Goal: Information Seeking & Learning: Learn about a topic

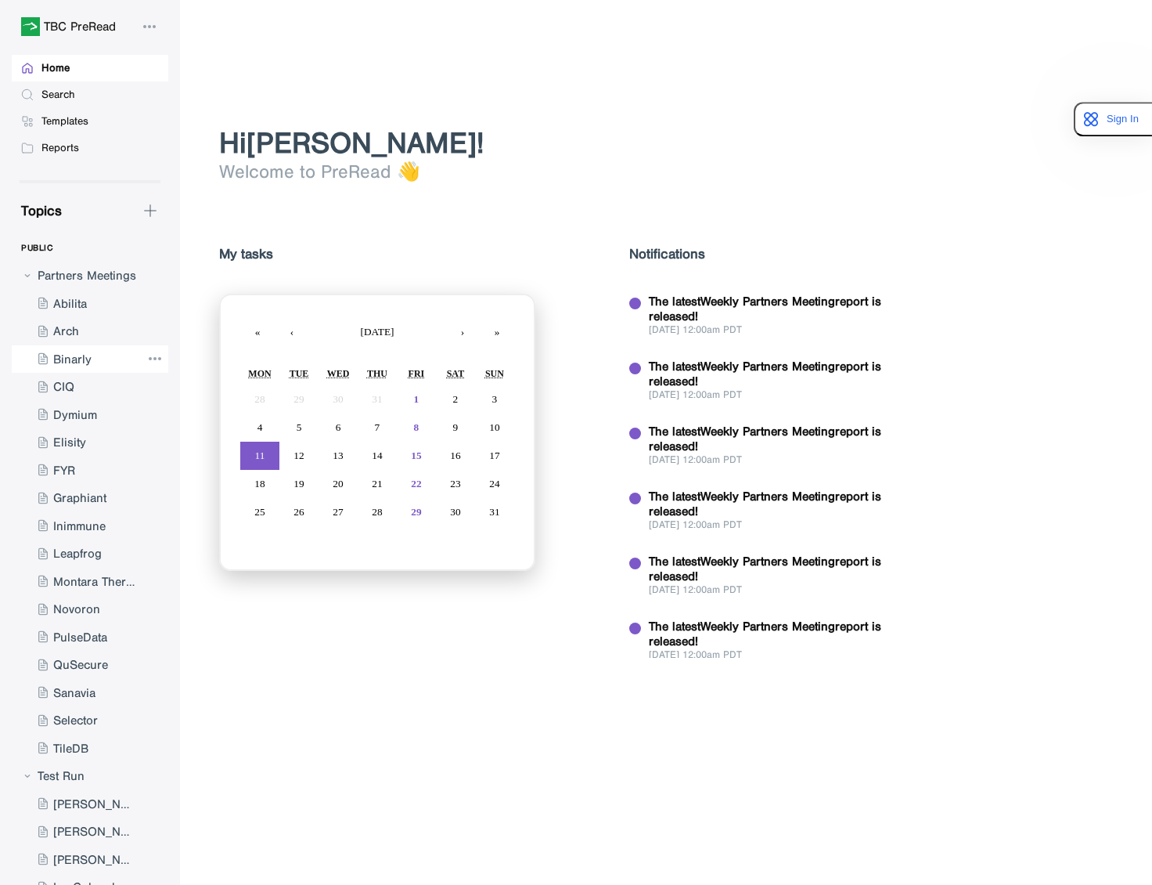
click at [78, 359] on div at bounding box center [76, 359] width 129 height 28
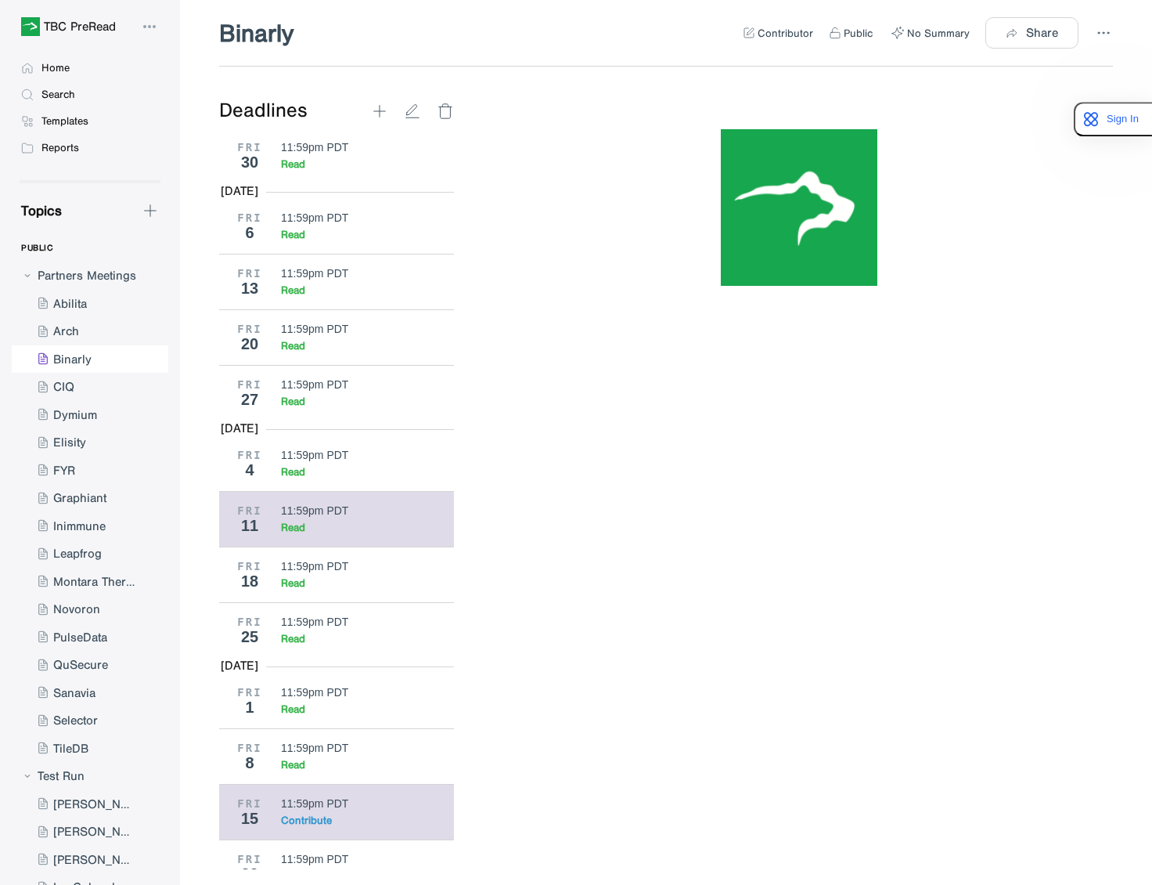
scroll to position [4032, 0]
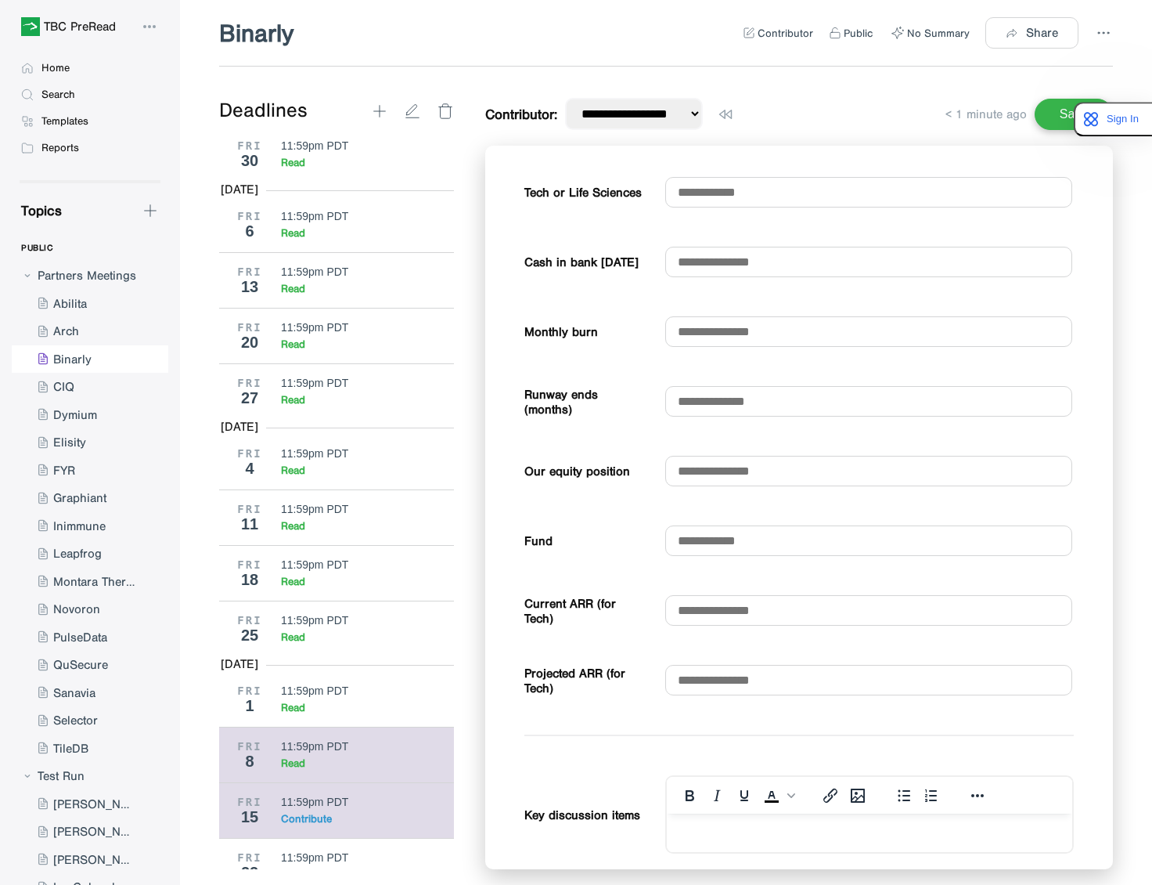
click at [318, 770] on div "Read" at bounding box center [362, 762] width 162 height 13
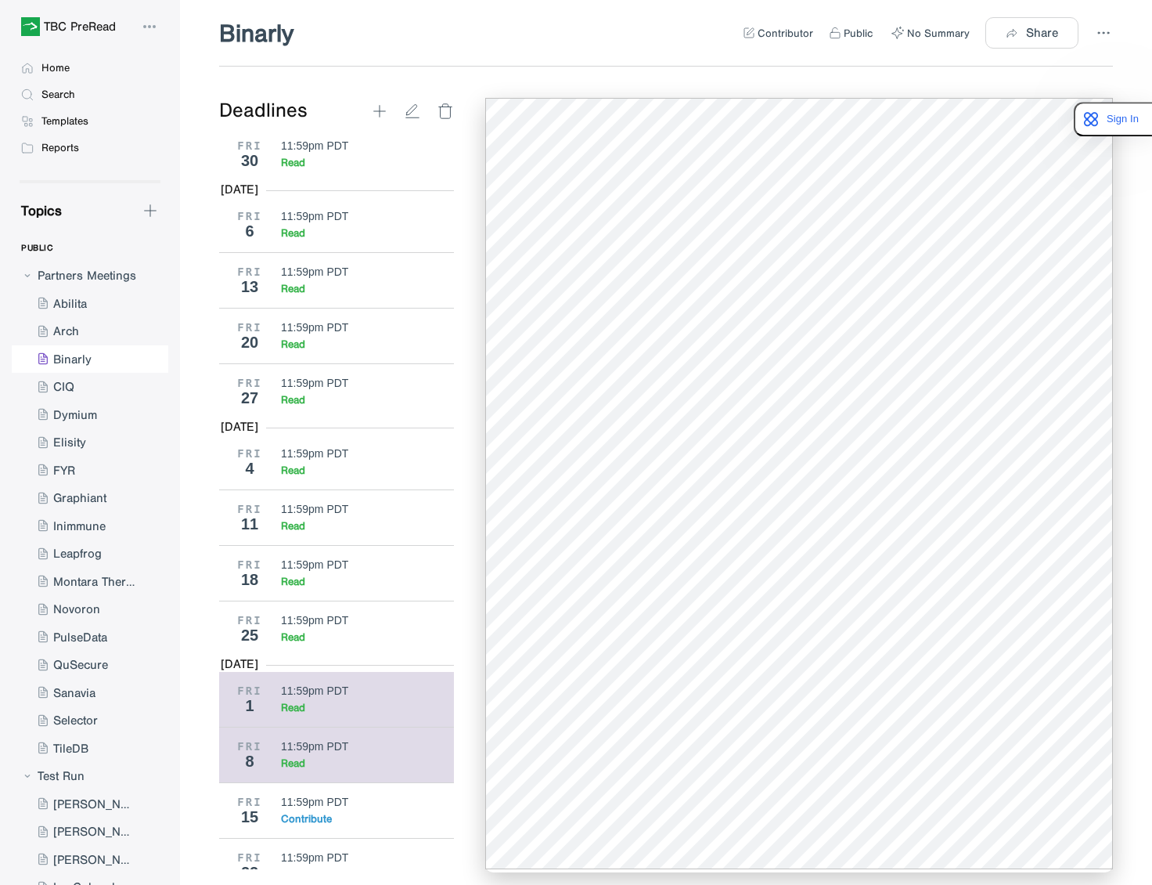
click at [333, 714] on div "Read" at bounding box center [362, 707] width 162 height 13
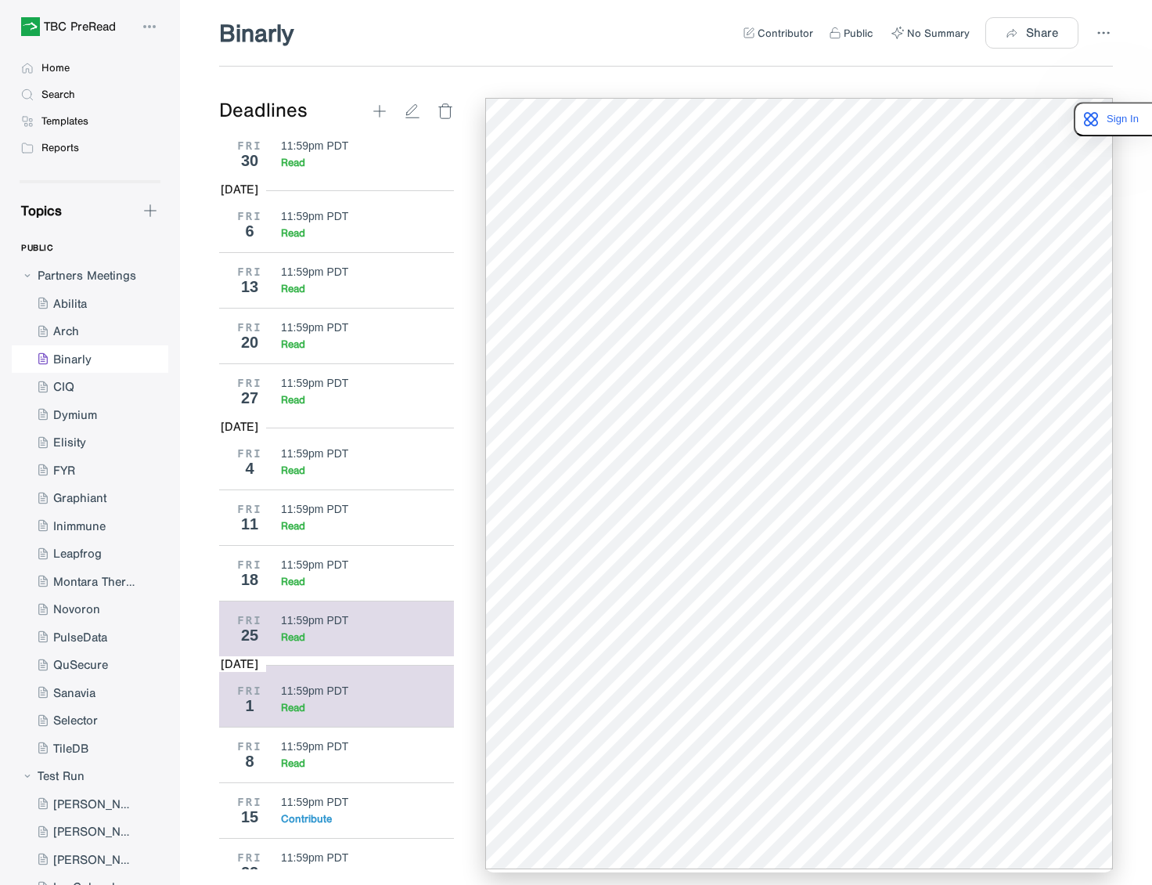
click at [305, 644] on div "Read" at bounding box center [293, 636] width 24 height 13
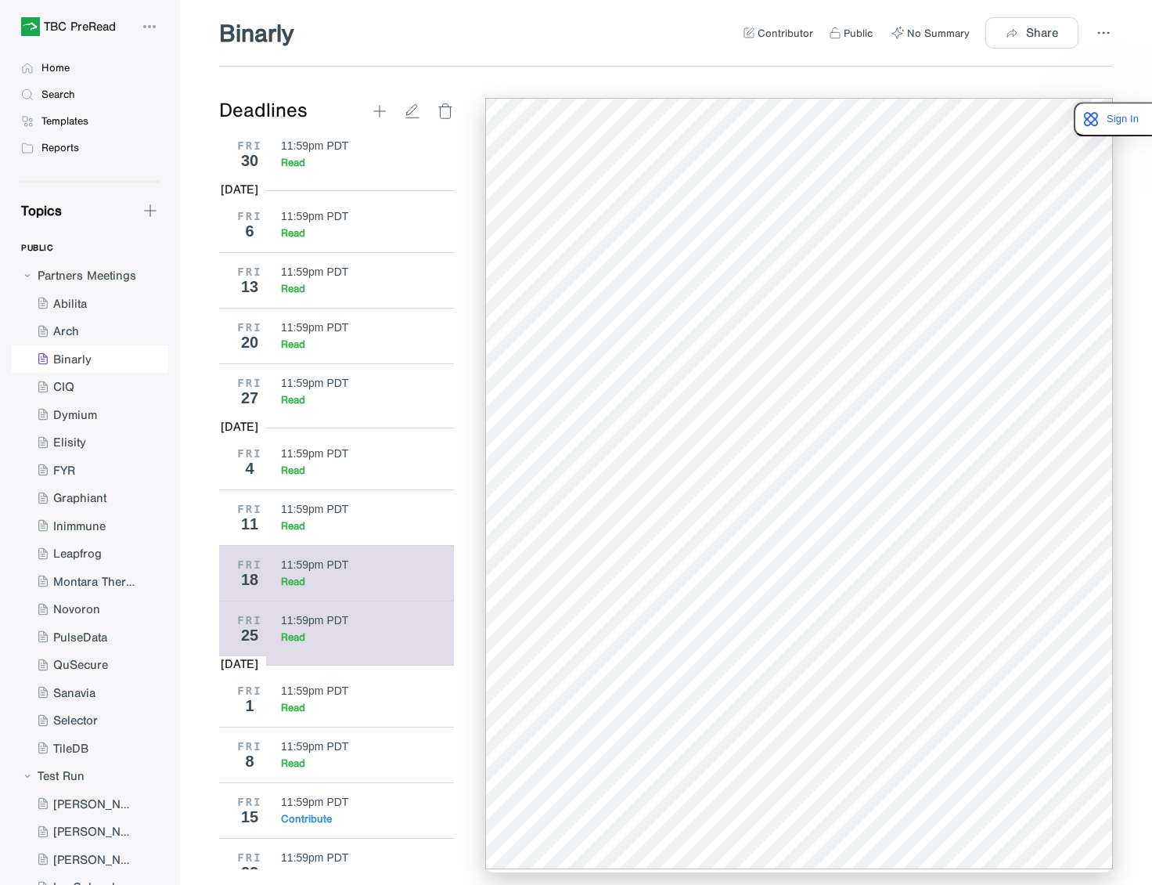
click at [314, 588] on div "Read" at bounding box center [362, 581] width 162 height 13
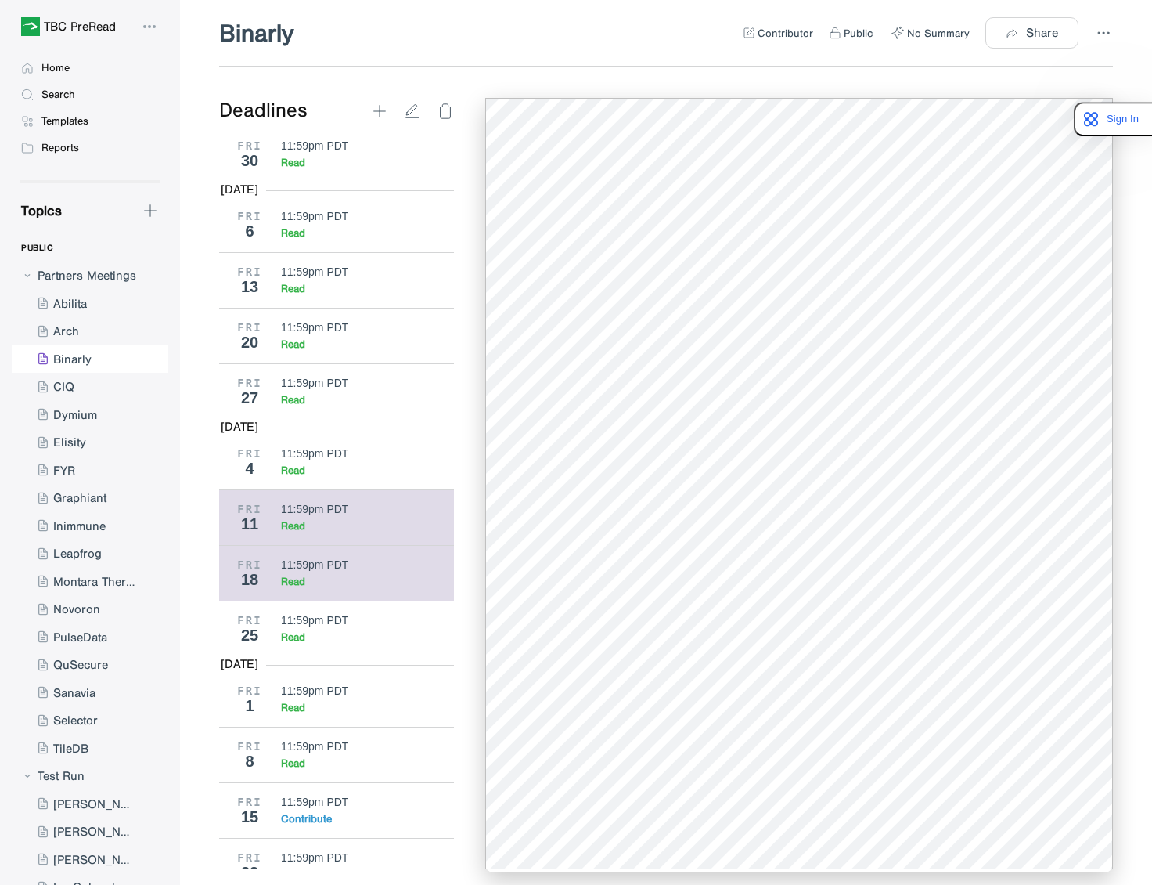
click at [312, 532] on div "11:59pm PDT Read" at bounding box center [362, 518] width 162 height 30
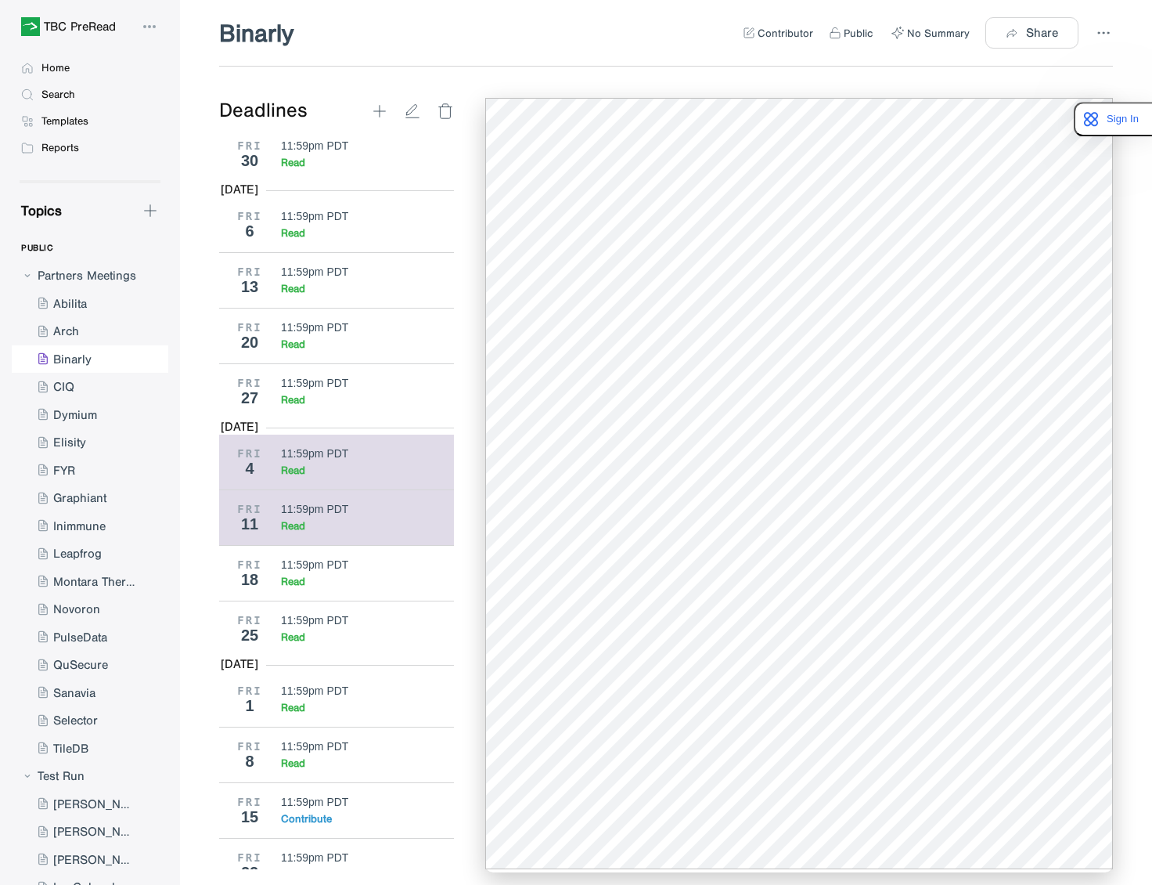
click at [316, 477] on div "11:59pm PDT Read" at bounding box center [362, 462] width 162 height 30
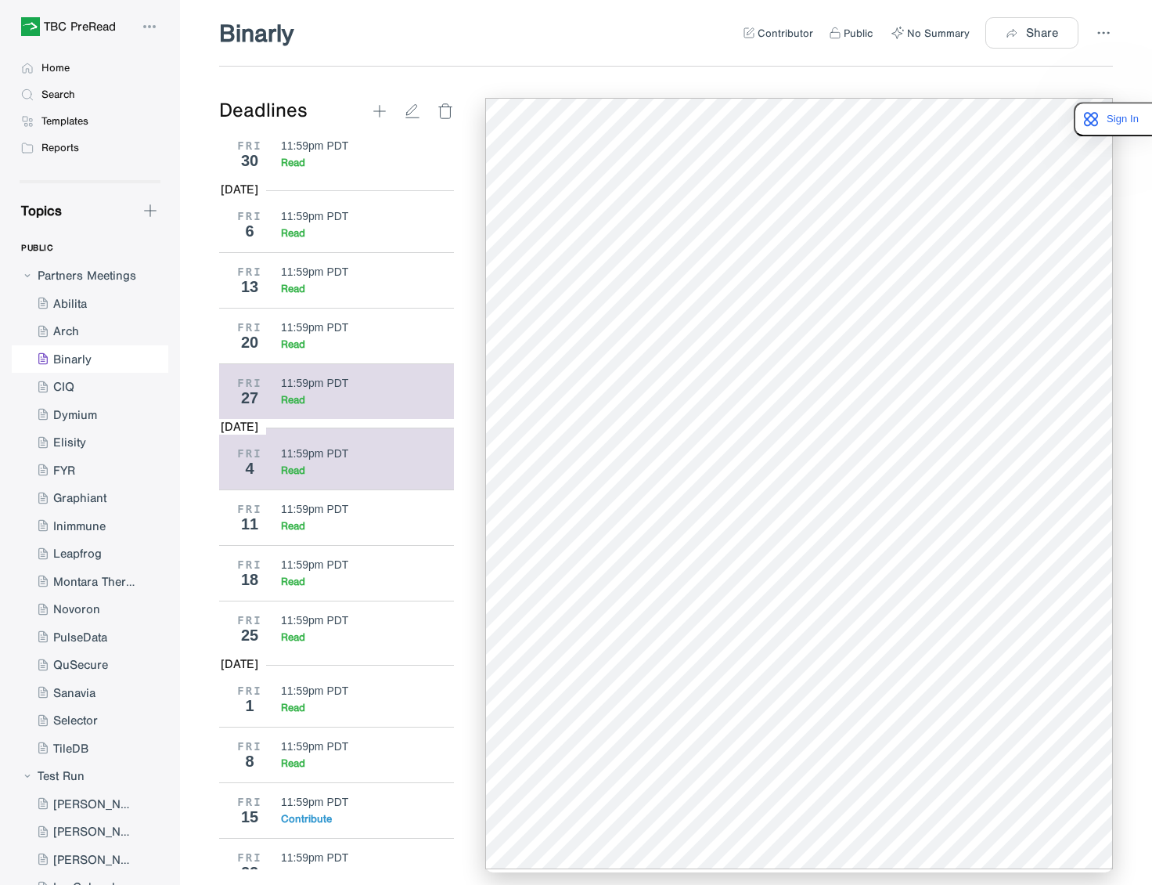
click at [308, 406] on div "Read" at bounding box center [362, 399] width 162 height 13
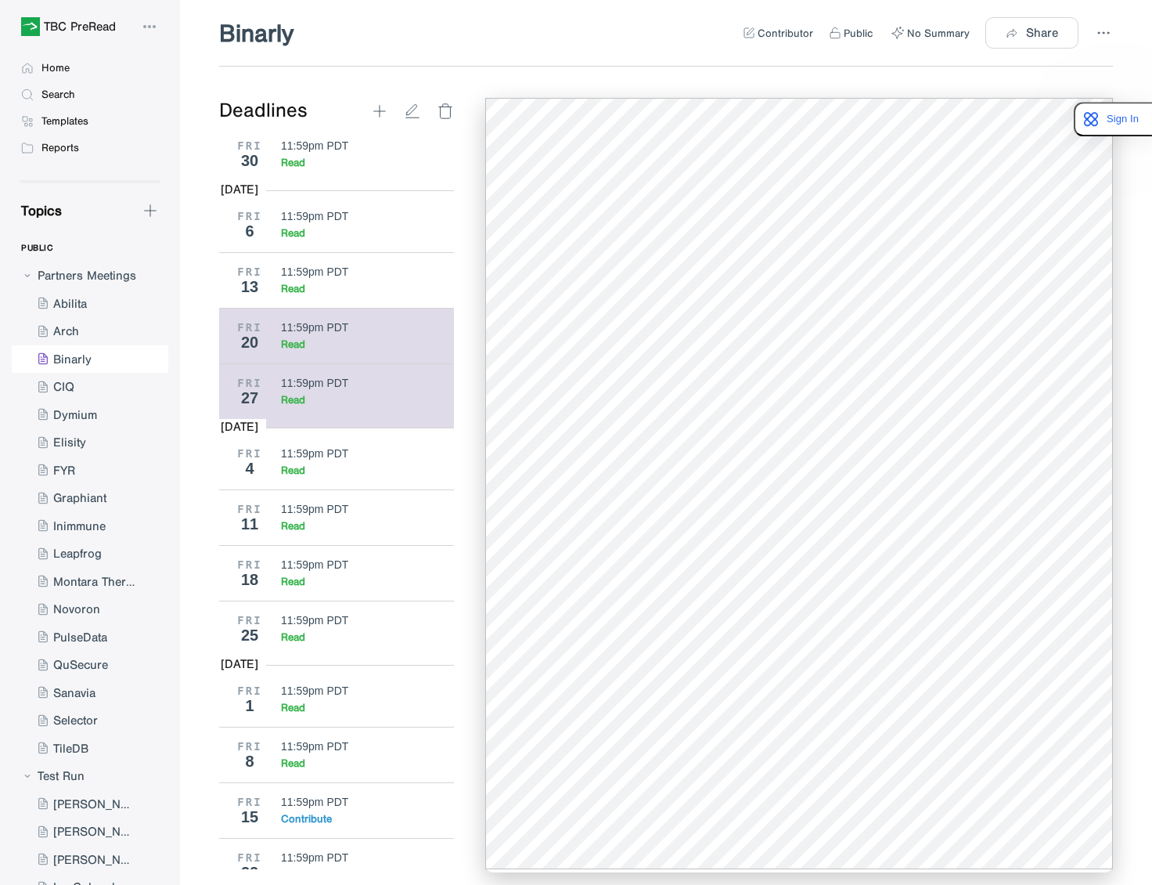
click at [322, 351] on div "11:59pm PDT Read" at bounding box center [362, 336] width 162 height 30
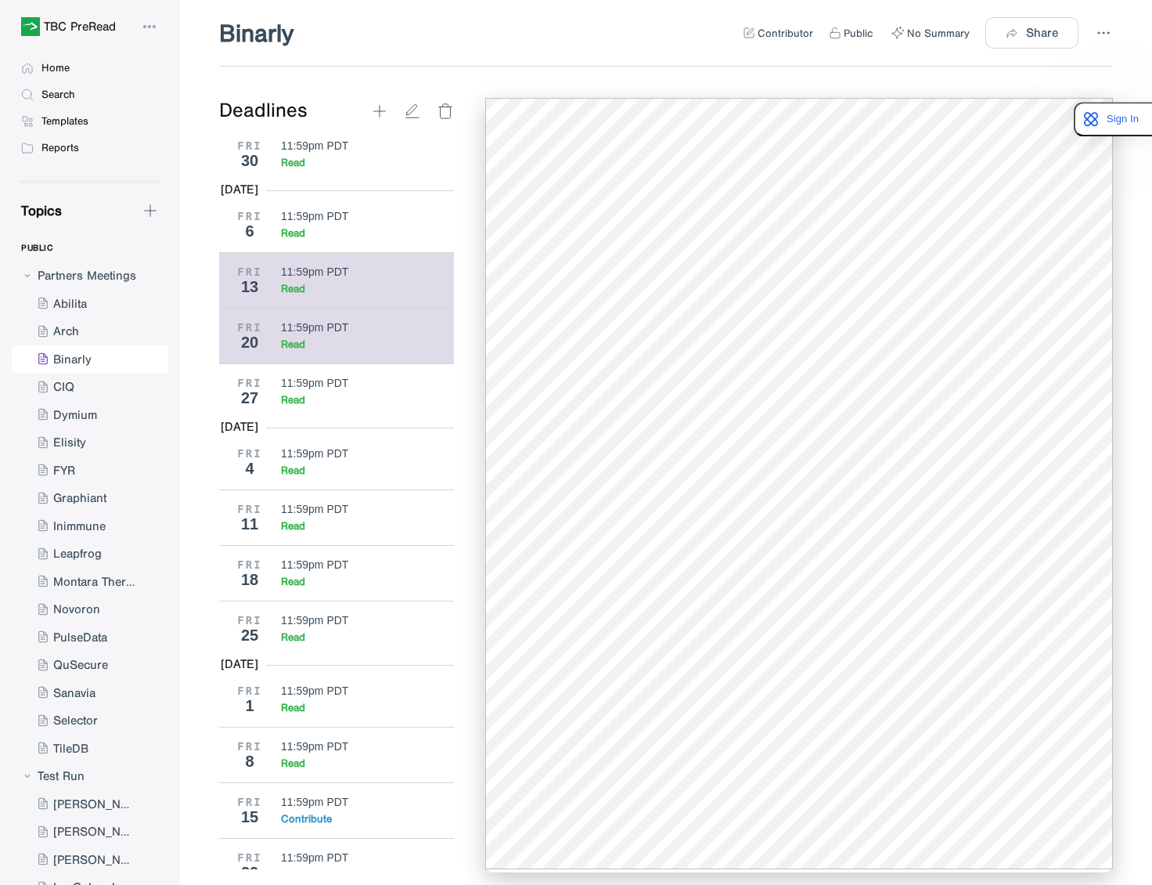
click at [327, 308] on div "FRI 13 11:59pm PDT Read" at bounding box center [336, 280] width 235 height 56
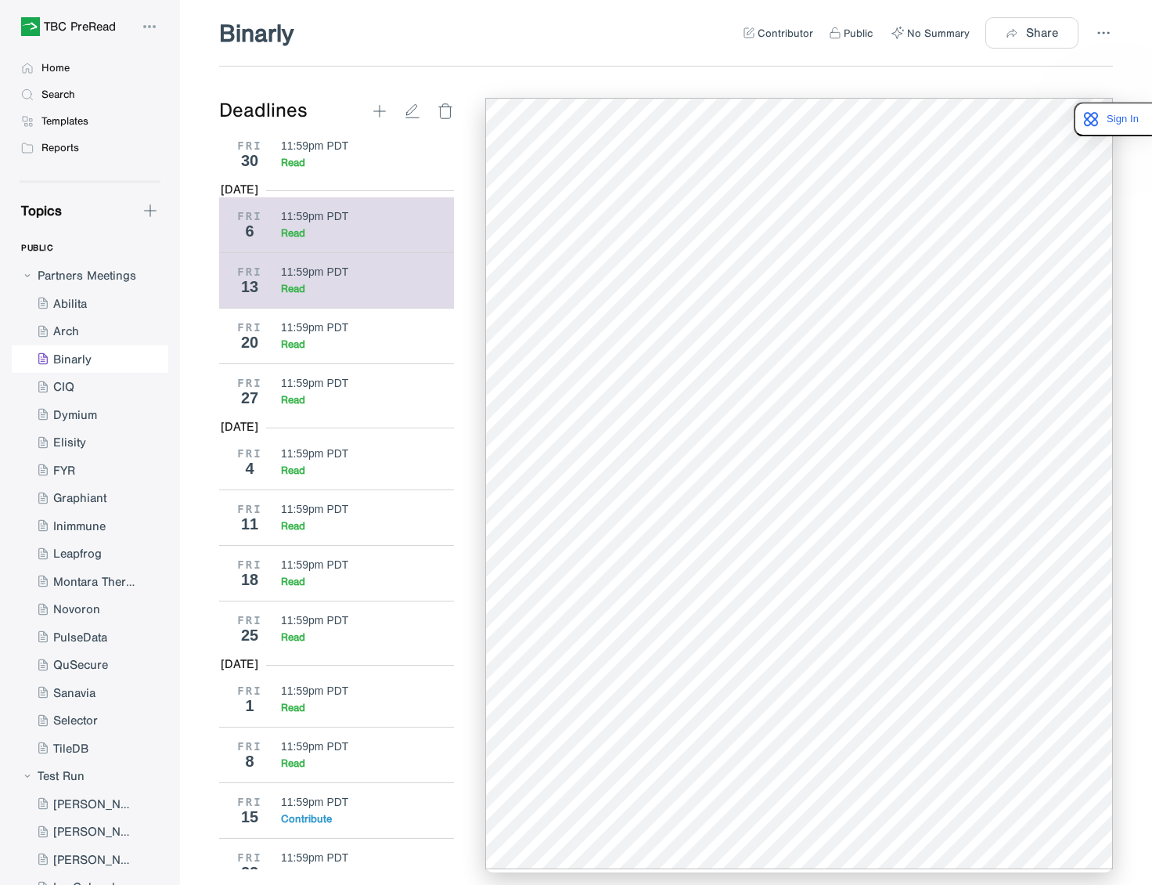
click at [307, 222] on div "11:59pm PDT" at bounding box center [314, 216] width 67 height 13
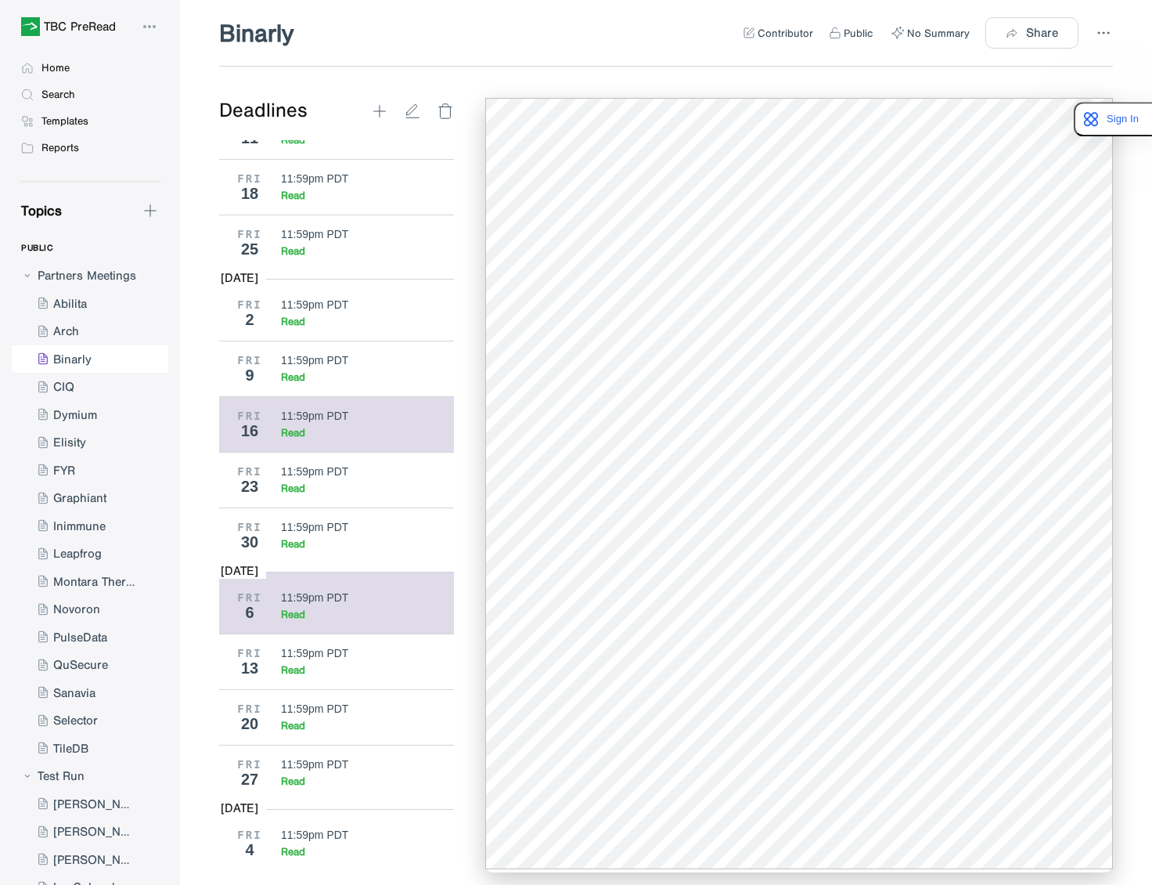
scroll to position [3646, 0]
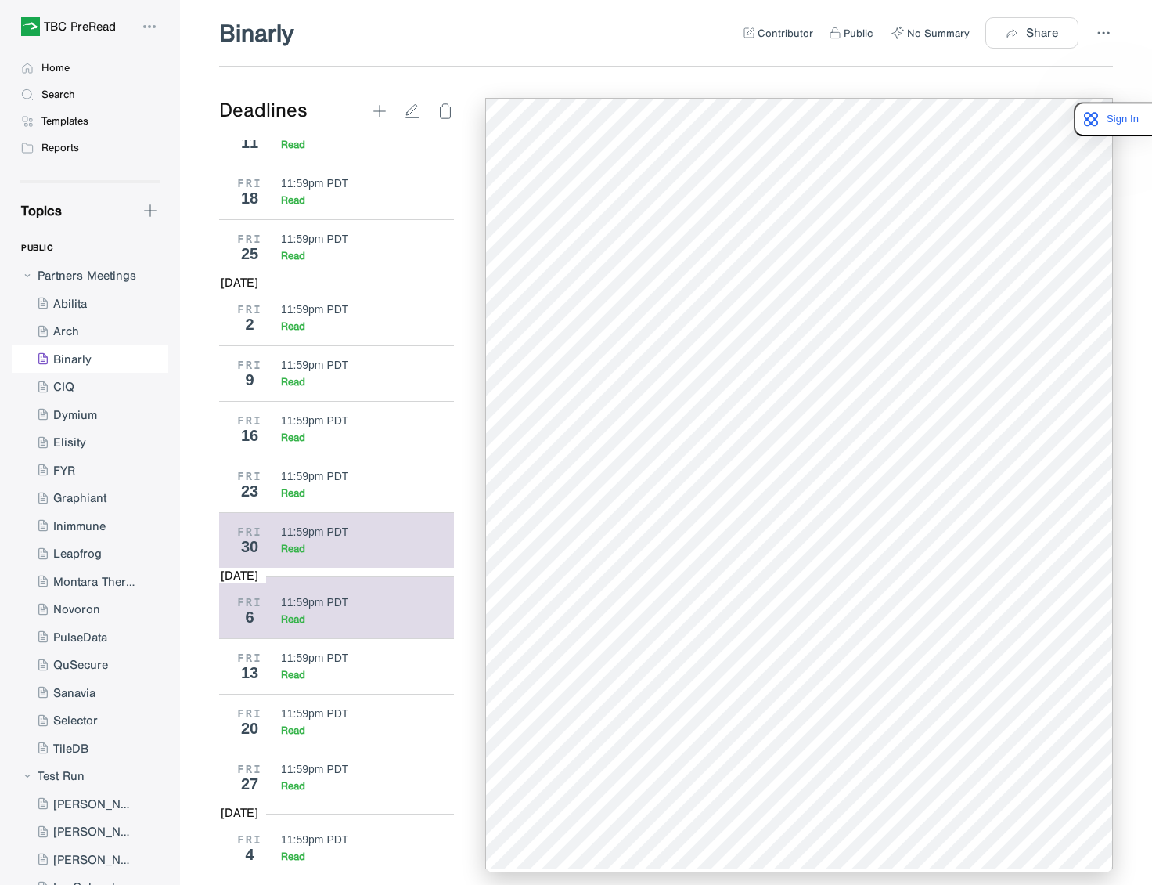
click at [337, 538] on div "11:59pm PDT" at bounding box center [314, 531] width 67 height 13
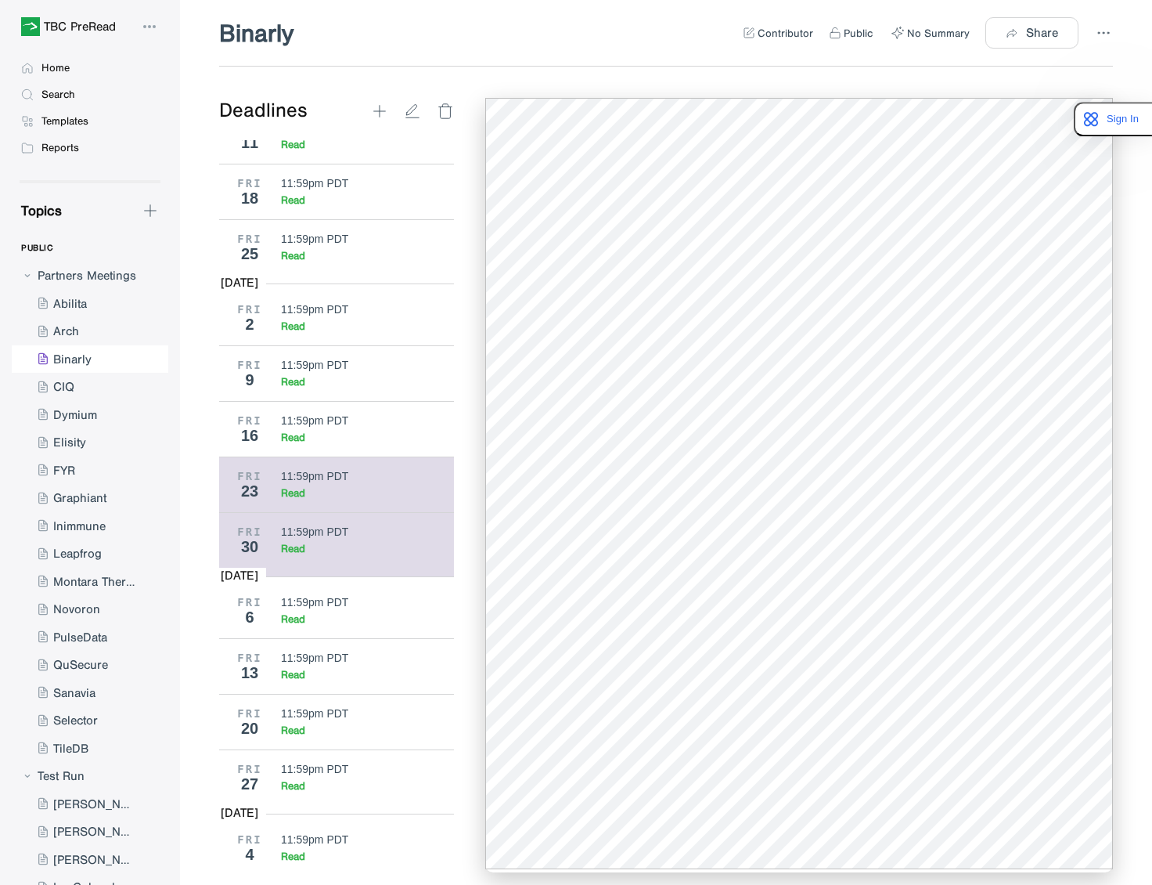
click at [310, 482] on div "11:59pm PDT" at bounding box center [314, 476] width 67 height 13
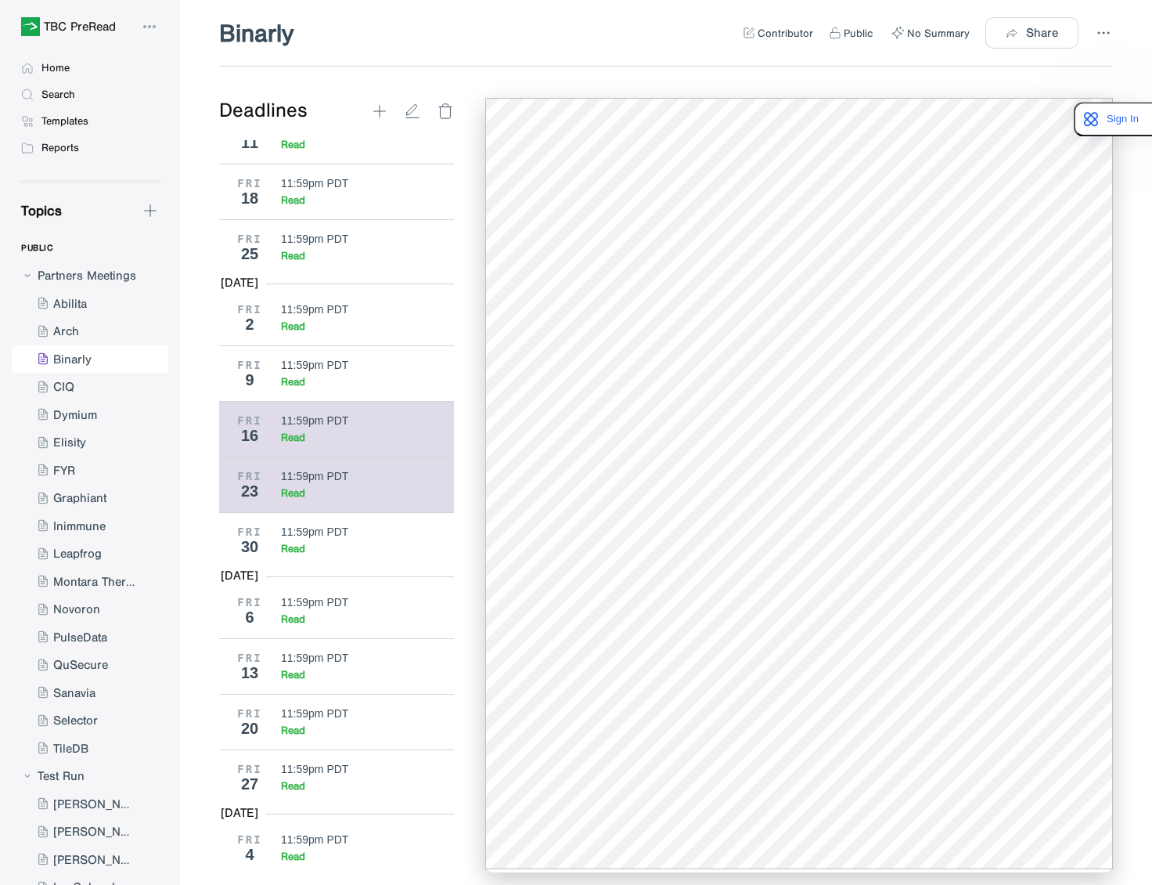
click at [317, 444] on div "Read" at bounding box center [362, 437] width 162 height 13
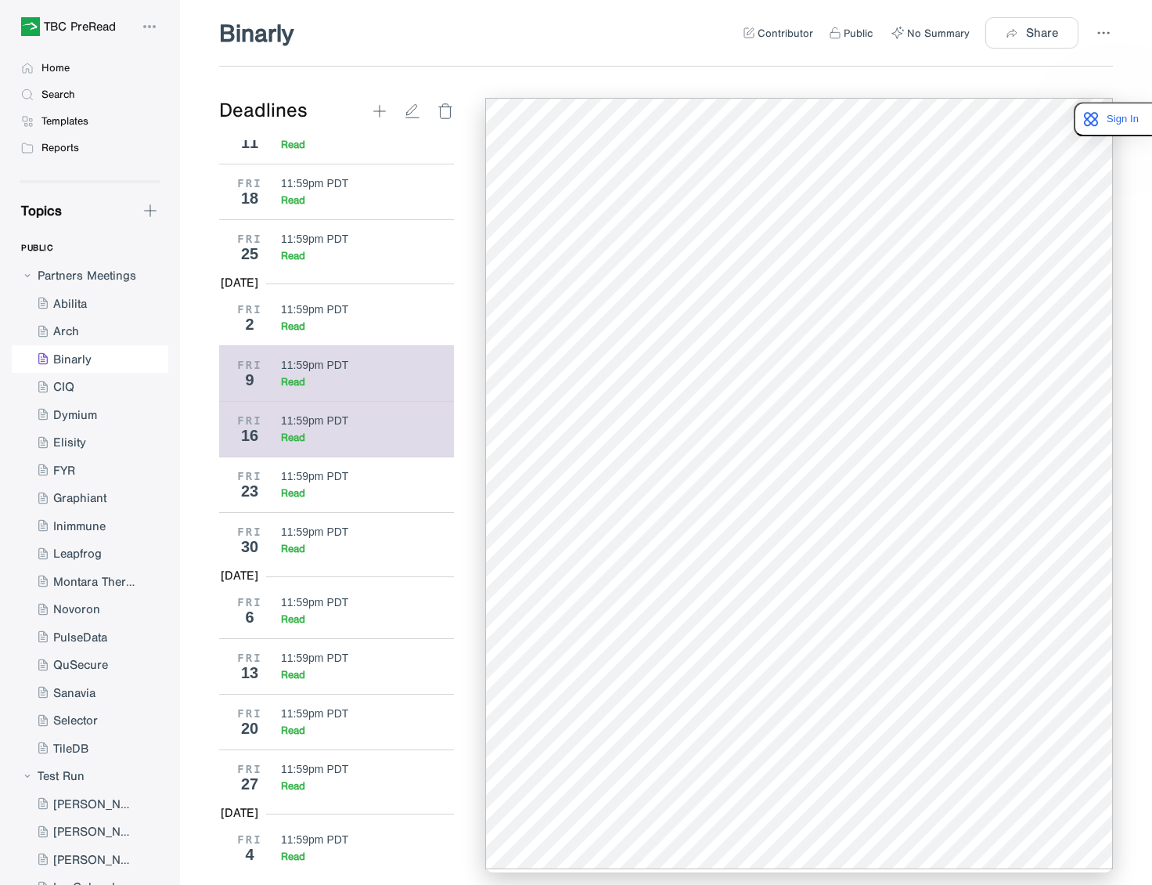
click at [299, 371] on div "11:59pm PDT" at bounding box center [314, 365] width 67 height 13
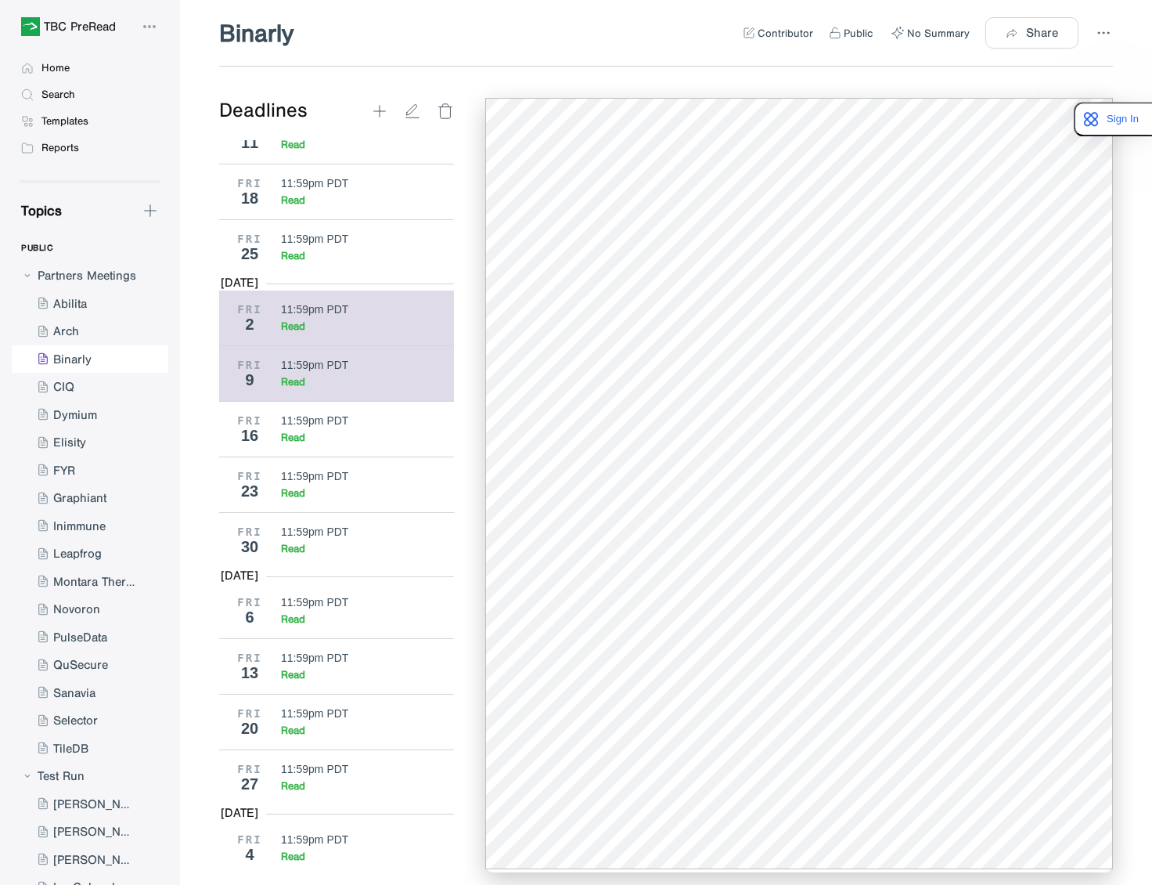
click at [344, 333] on div "Read" at bounding box center [362, 325] width 162 height 13
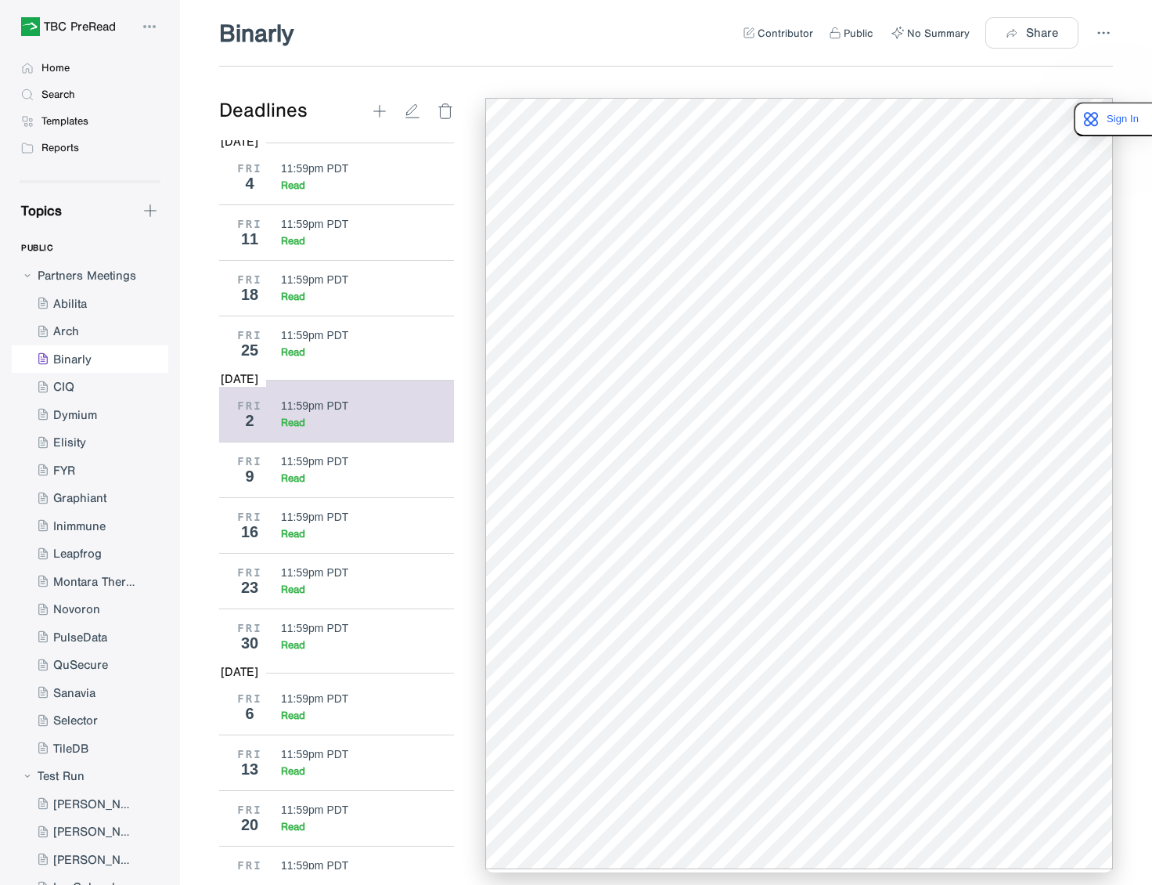
scroll to position [3439, 0]
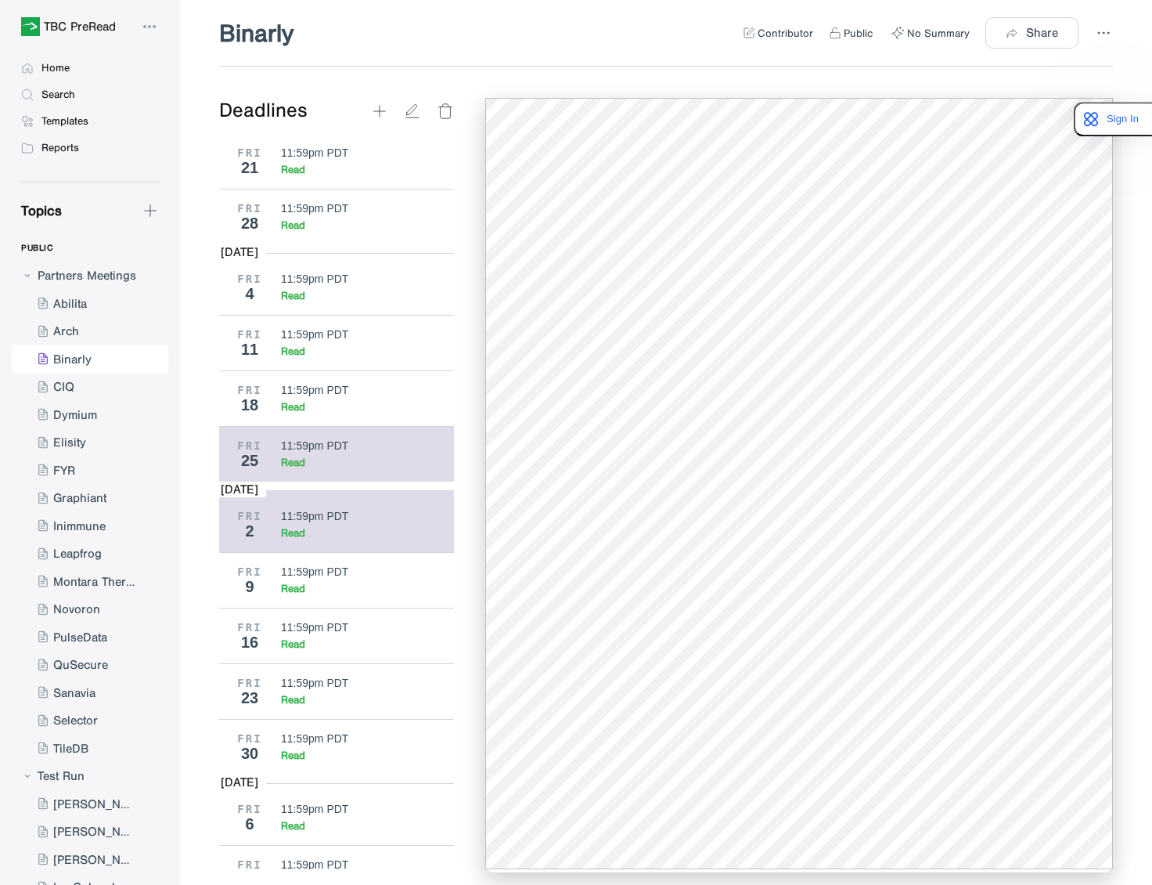
click at [321, 452] on div "11:59pm PDT" at bounding box center [314, 445] width 67 height 13
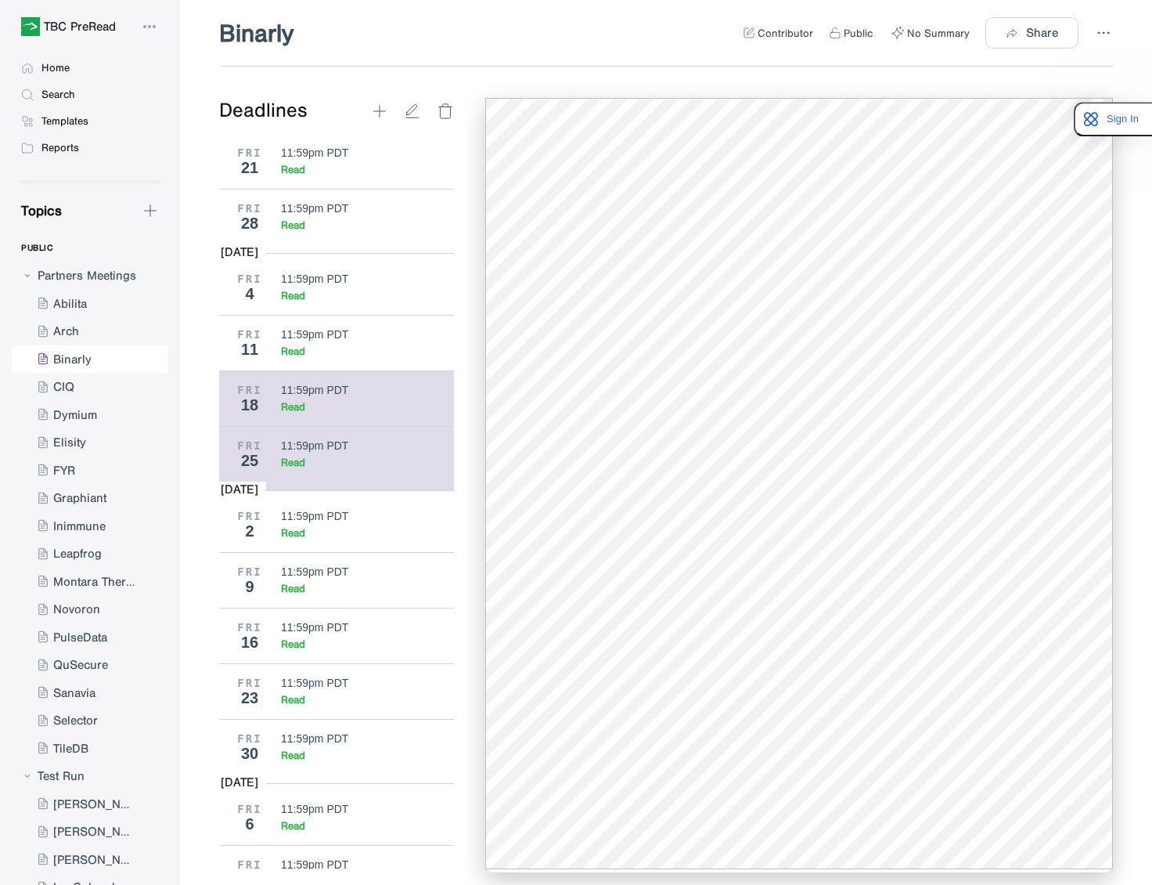
click at [312, 413] on div "11:59pm PDT Read" at bounding box center [362, 399] width 162 height 30
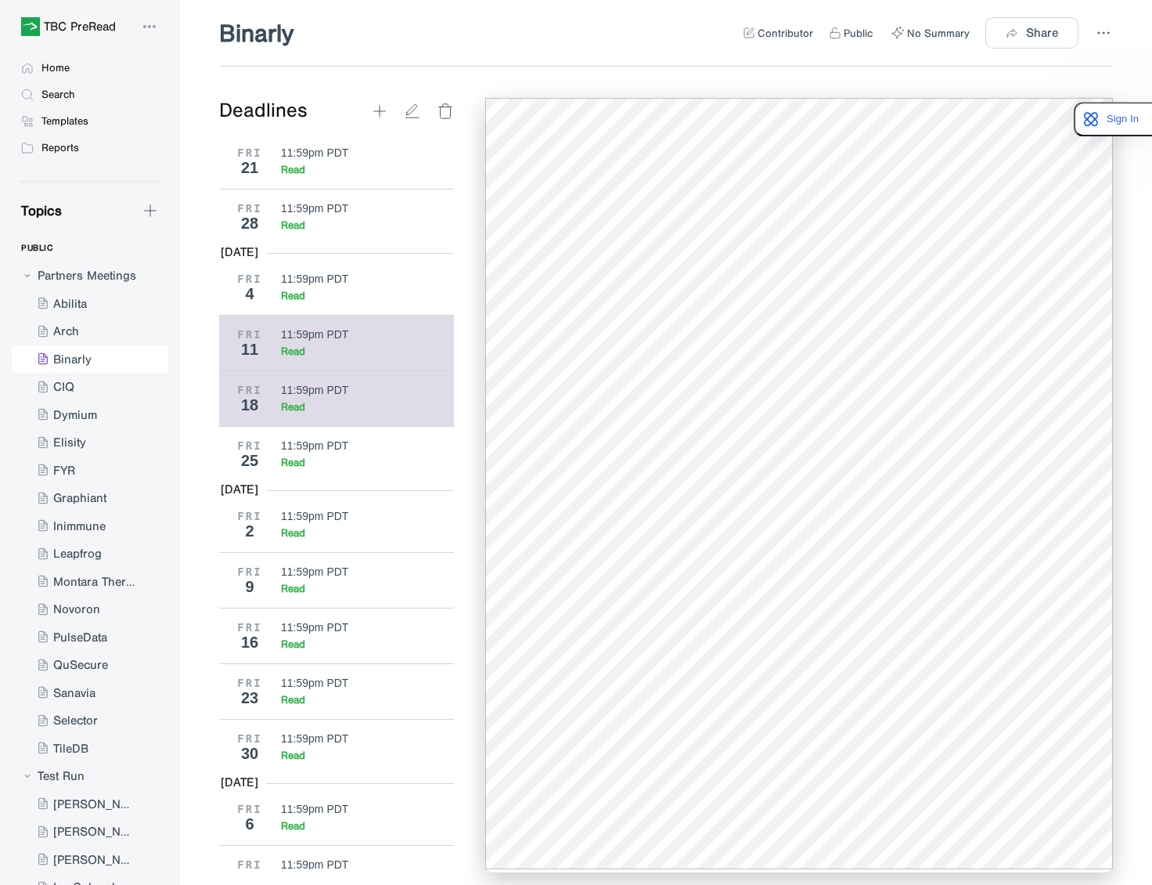
click at [354, 358] on div "Read" at bounding box center [362, 350] width 162 height 13
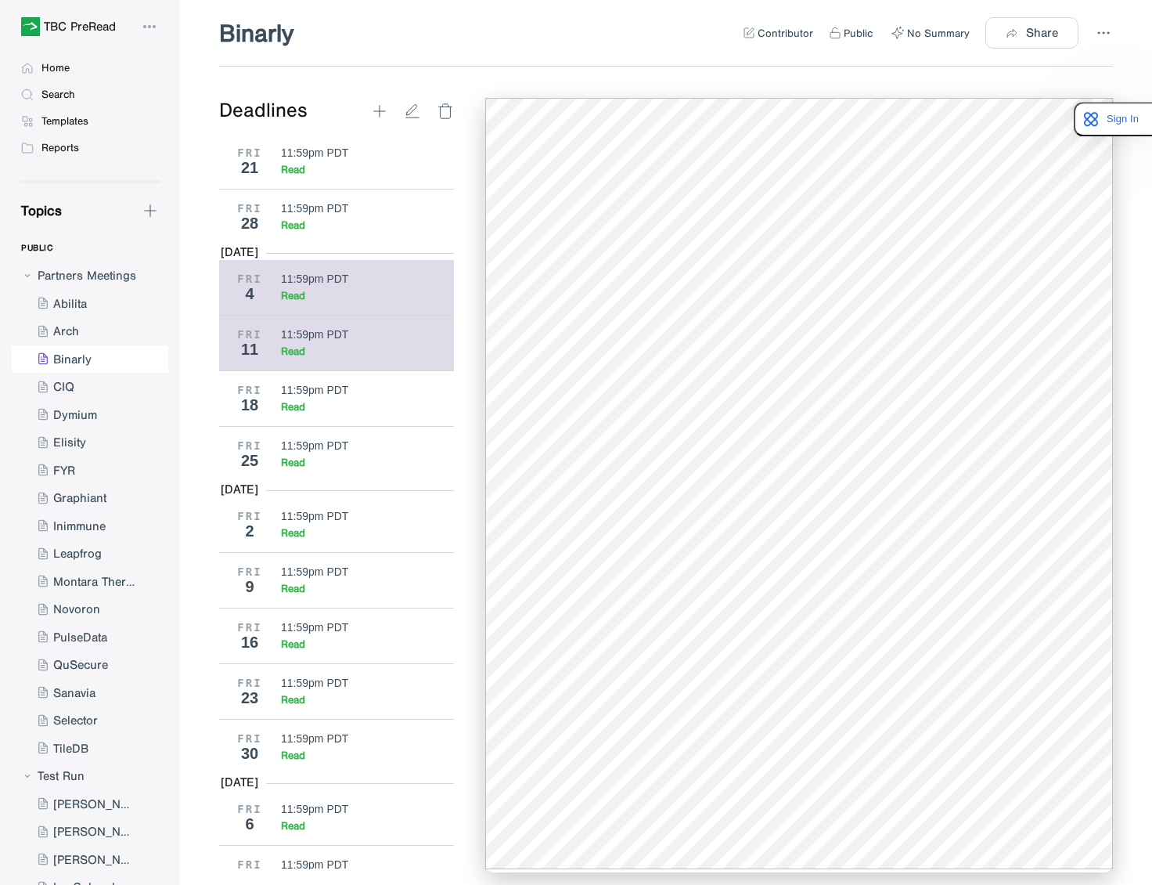
click at [359, 302] on div "11:59pm PDT Read" at bounding box center [362, 287] width 162 height 30
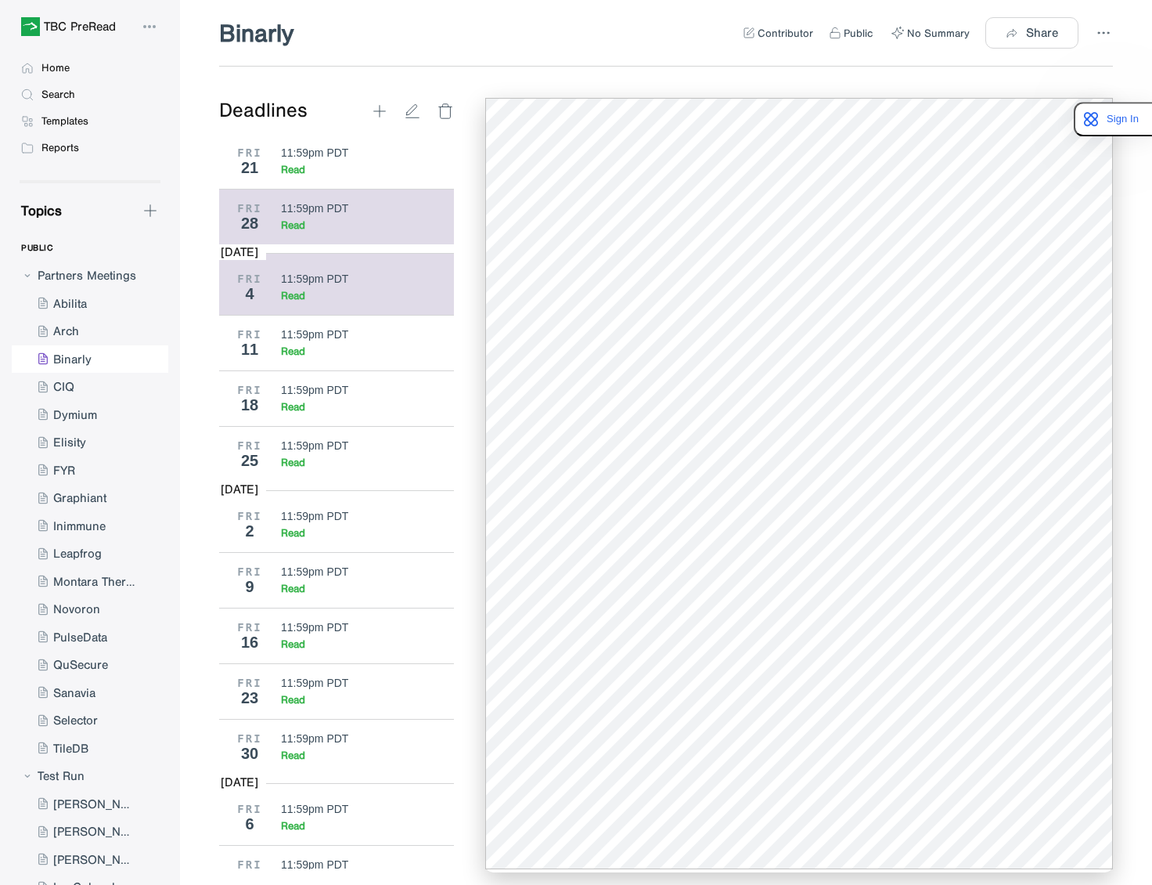
click at [330, 232] on div "Read" at bounding box center [362, 224] width 162 height 13
